Goal: Task Accomplishment & Management: Manage account settings

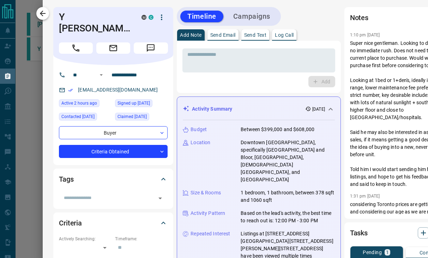
click at [44, 11] on icon "button" at bounding box center [42, 13] width 8 height 8
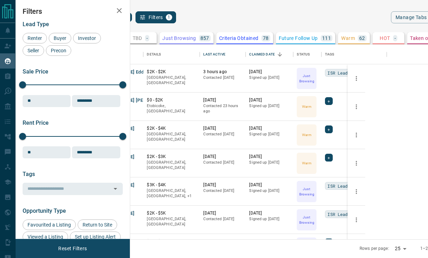
scroll to position [194, 289]
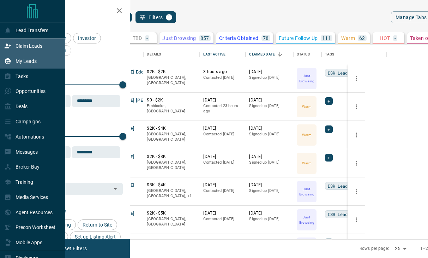
click at [26, 43] on p "Claim Leads" at bounding box center [29, 46] width 27 height 6
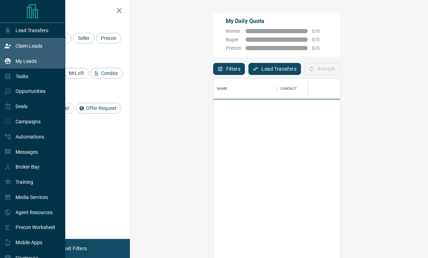
scroll to position [195, 277]
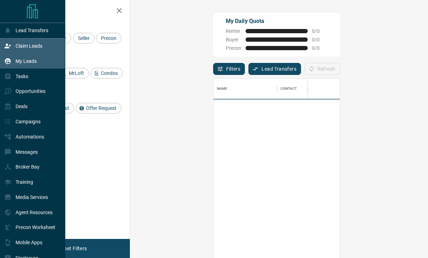
click at [23, 64] on p "My Leads" at bounding box center [26, 61] width 21 height 6
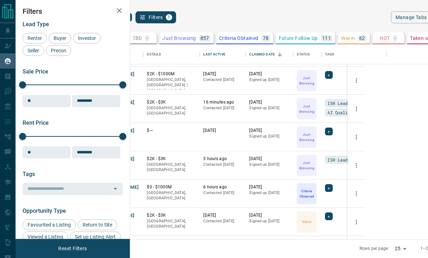
scroll to position [183, 0]
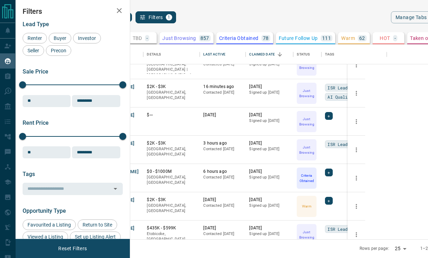
click at [131, 20] on icon "search button" at bounding box center [126, 17] width 8 height 8
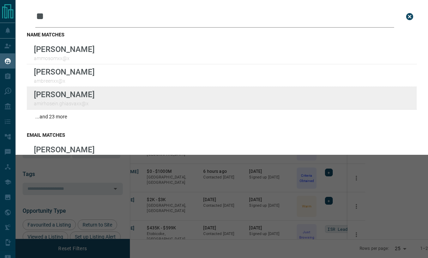
type input "*"
type input "******"
click at [0, 0] on div "Lead Transfers Claim Leads My Leads Tasks Opportunities Deals Campaigns Automat…" at bounding box center [214, 128] width 428 height 257
